Goal: Navigation & Orientation: Find specific page/section

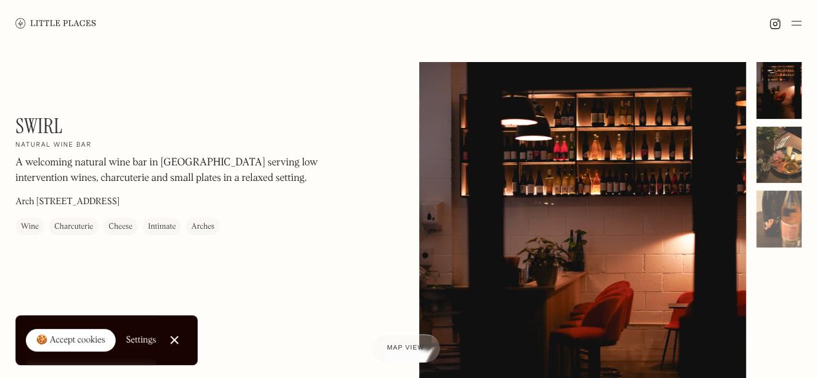
click at [787, 158] on div at bounding box center [778, 155] width 45 height 57
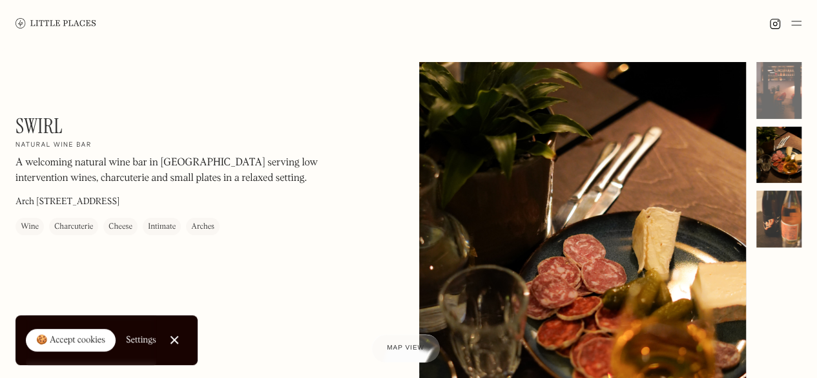
click at [790, 225] on div at bounding box center [778, 219] width 45 height 57
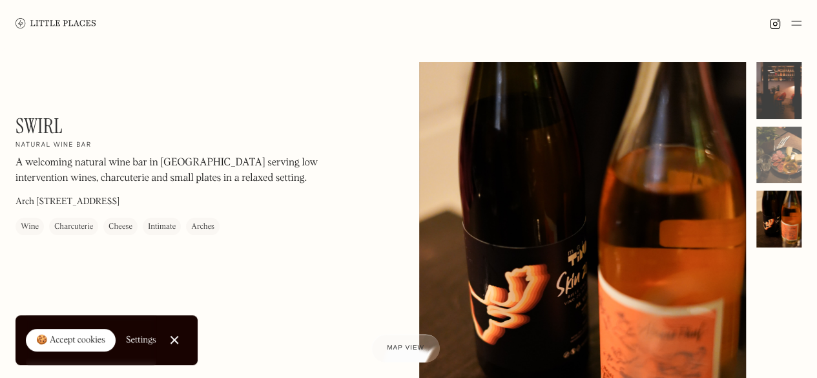
click at [781, 88] on div at bounding box center [778, 90] width 45 height 57
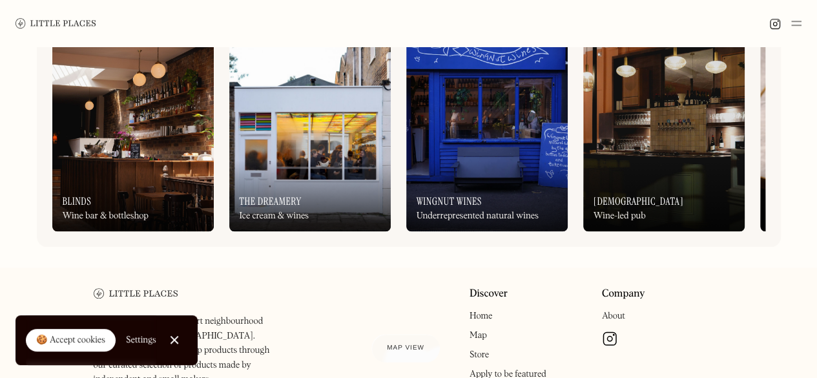
scroll to position [550, 0]
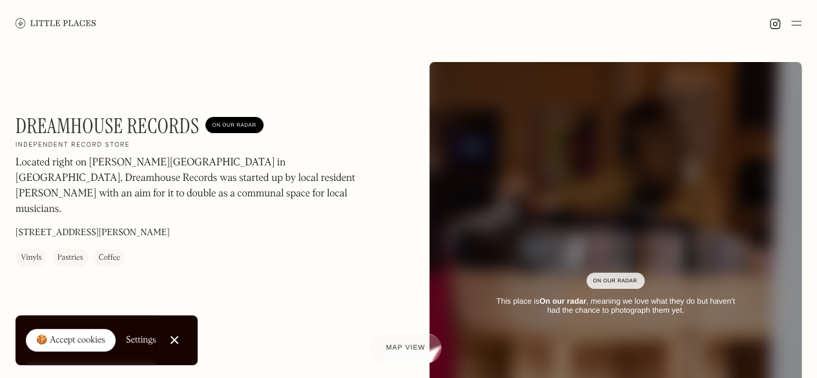
click at [410, 345] on span "Map view" at bounding box center [405, 348] width 39 height 8
